Goal: Find specific page/section: Find specific page/section

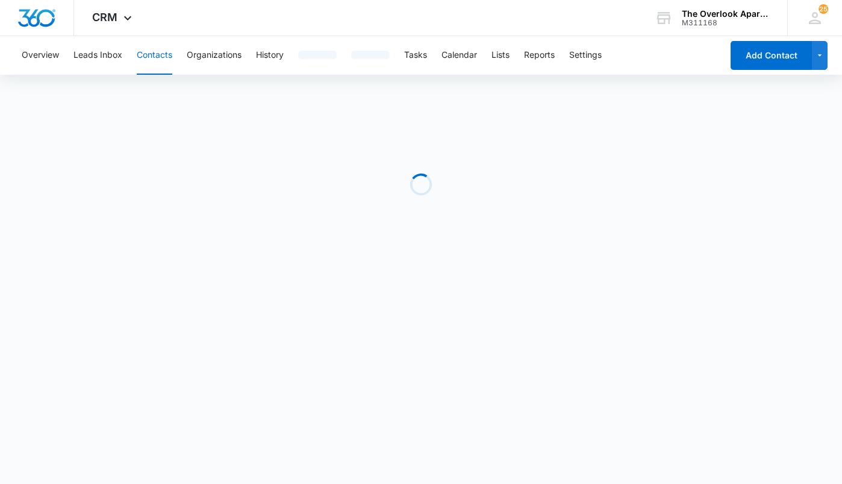
click at [155, 54] on button "Contacts" at bounding box center [155, 55] width 36 height 39
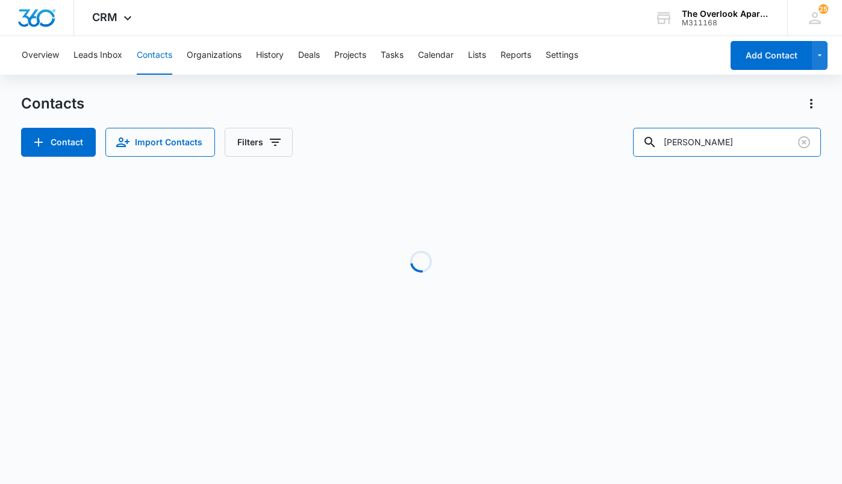
drag, startPoint x: 757, startPoint y: 141, endPoint x: 83, endPoint y: 187, distance: 675.5
click at [90, 189] on div "Contacts Contact Import Contacts Filters savannah green Loading No Results" at bounding box center [421, 230] width 800 height 272
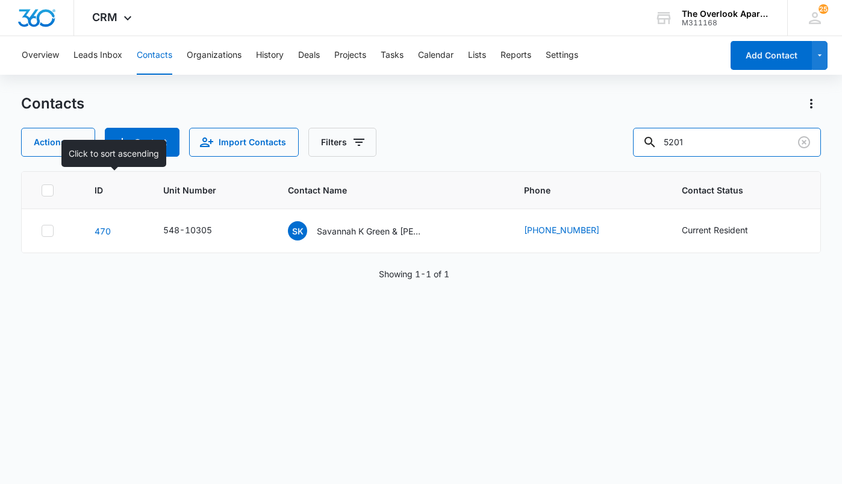
type input "5201"
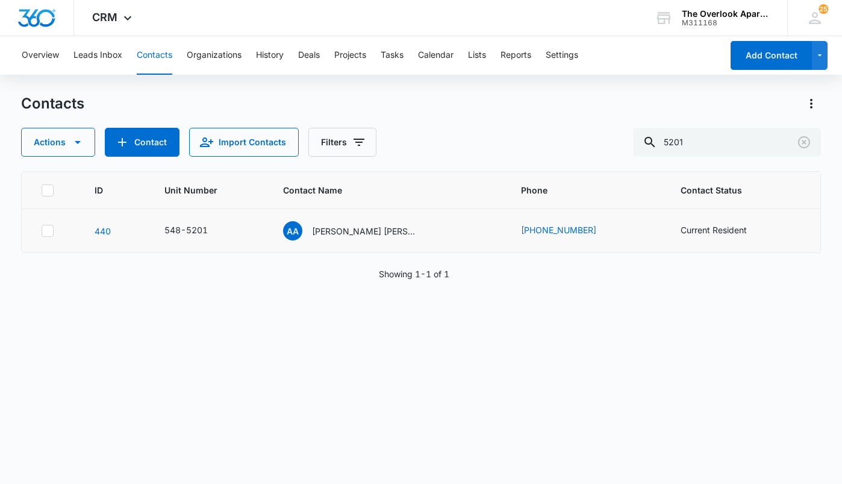
click at [360, 240] on td "AA Annabella Alvarado Lara & Aldihir Gael Alverado Lara" at bounding box center [388, 231] width 238 height 44
click at [360, 235] on p "Annabella Alvarado Lara & Aldihir Gael Alverado Lara" at bounding box center [366, 231] width 108 height 13
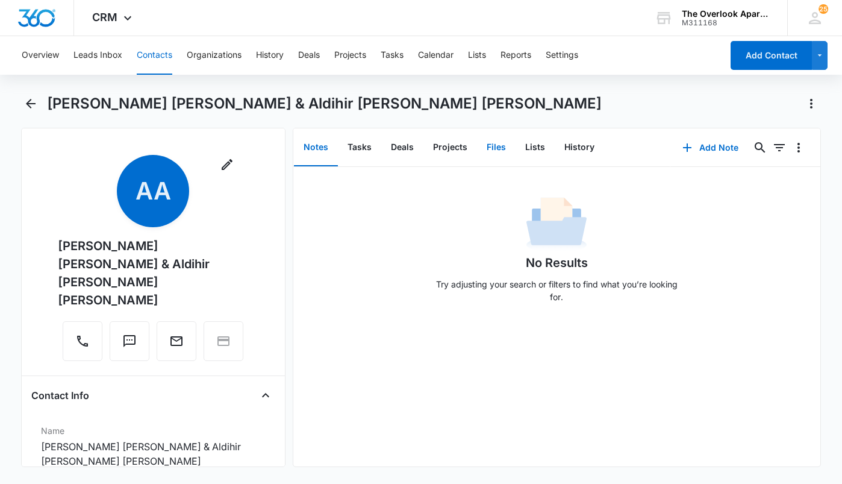
click at [487, 140] on button "Files" at bounding box center [496, 147] width 39 height 37
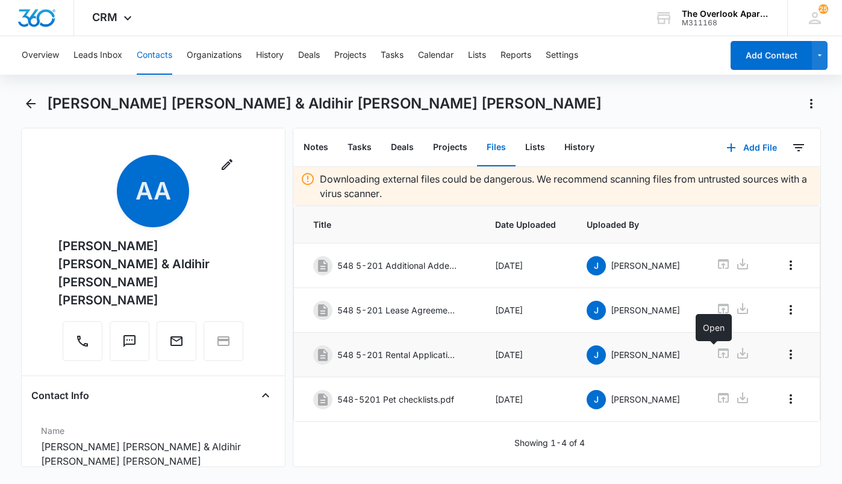
click at [717, 347] on icon at bounding box center [723, 353] width 14 height 14
